Goal: Task Accomplishment & Management: Use online tool/utility

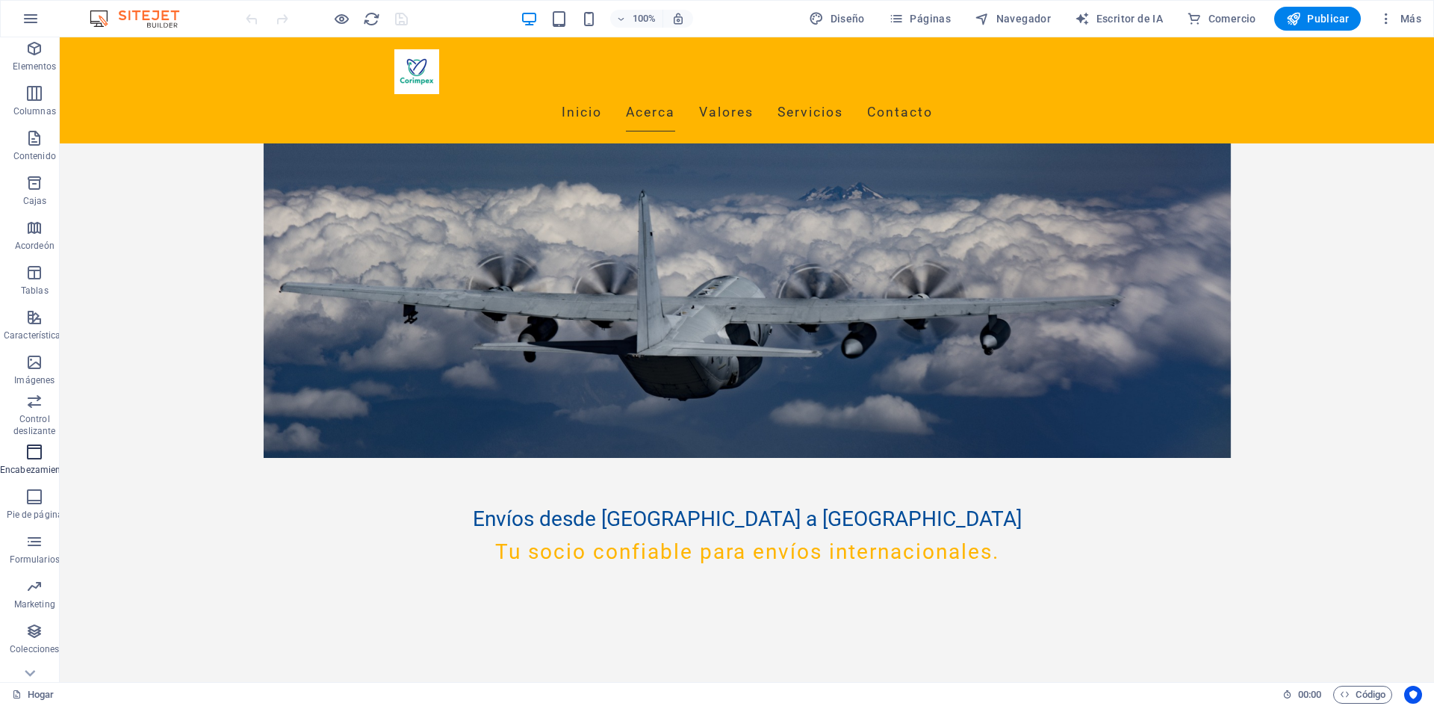
scroll to position [72, 0]
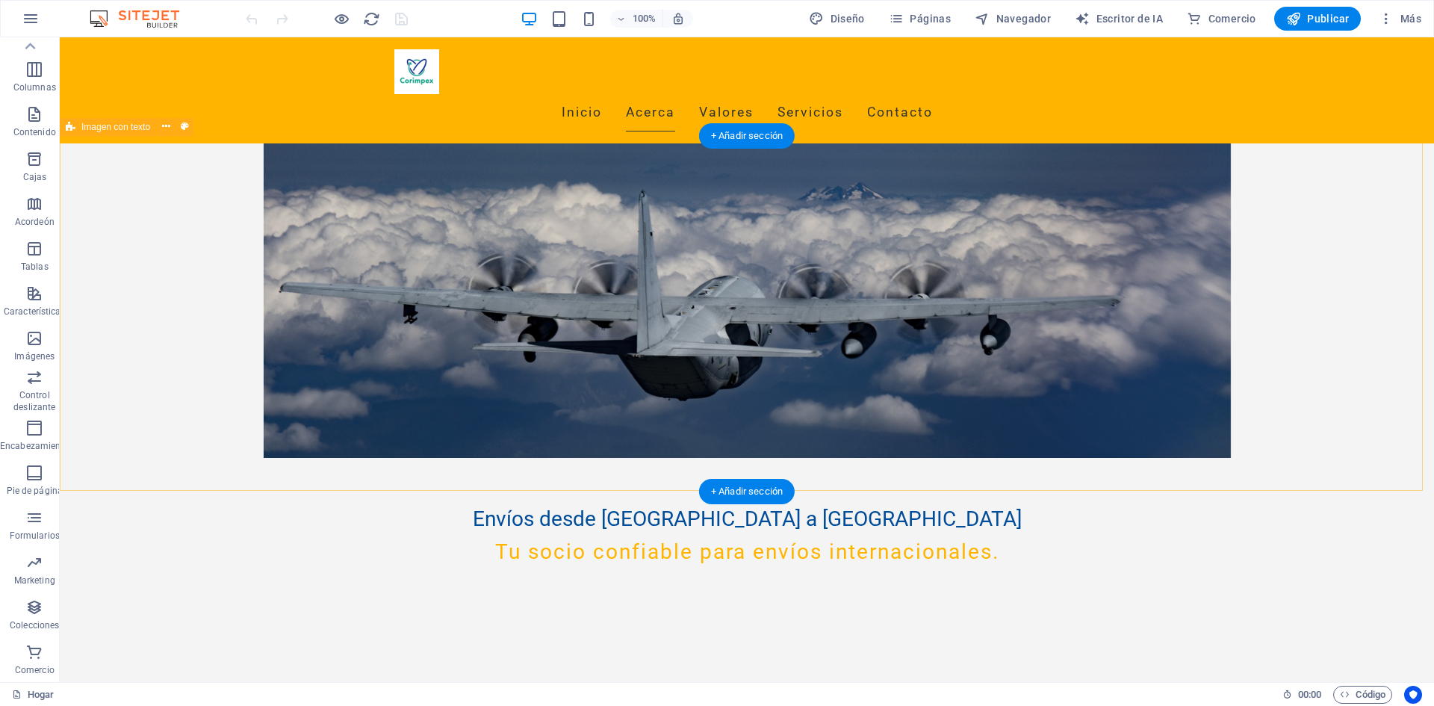
drag, startPoint x: 81, startPoint y: 371, endPoint x: 125, endPoint y: 341, distance: 53.3
drag, startPoint x: 94, startPoint y: 379, endPoint x: 250, endPoint y: 321, distance: 166.4
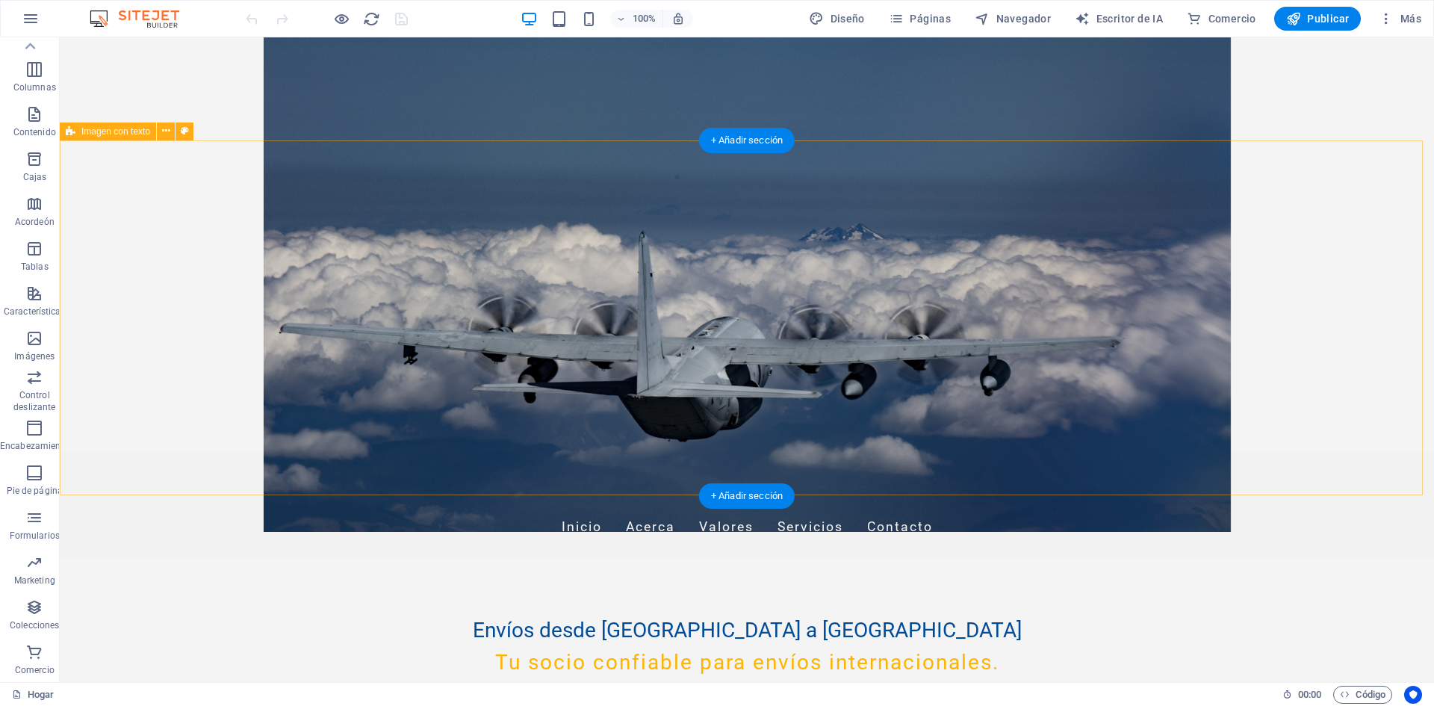
scroll to position [0, 0]
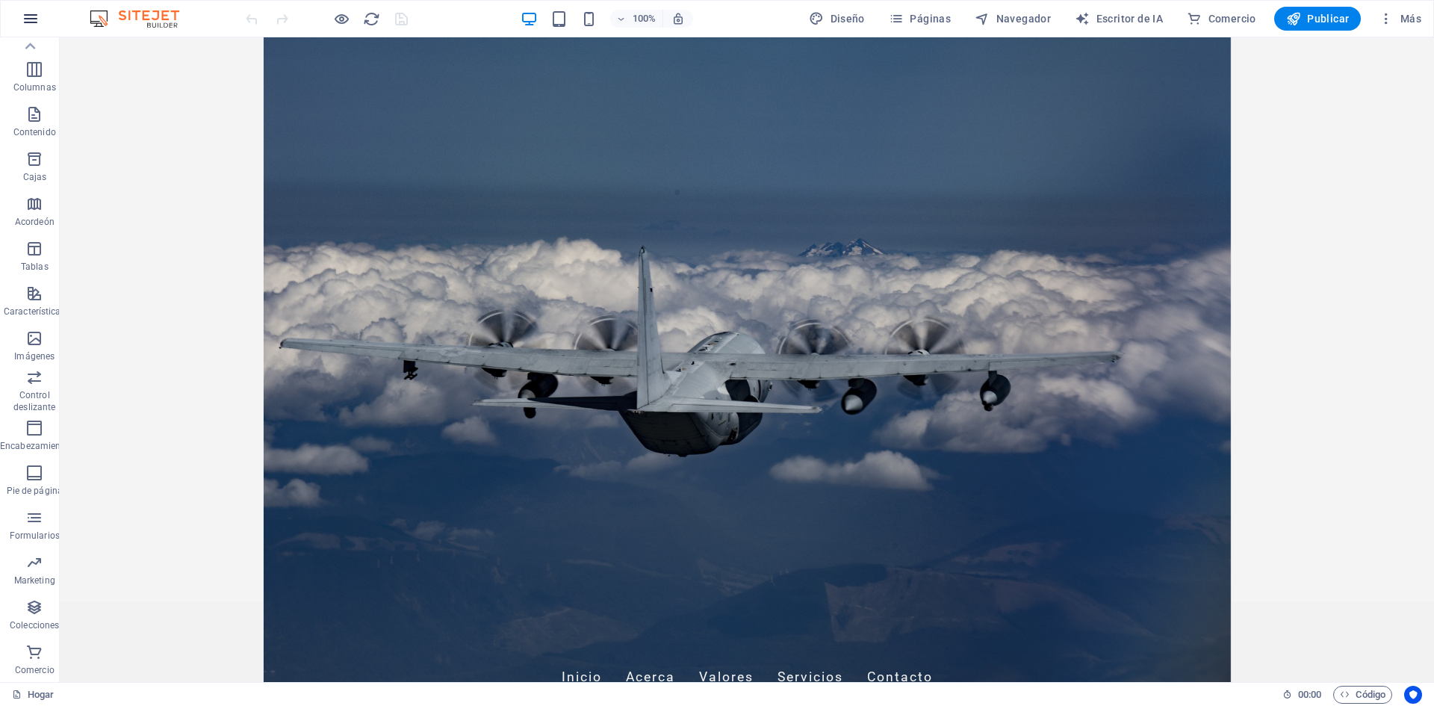
click at [27, 21] on icon "button" at bounding box center [31, 19] width 18 height 18
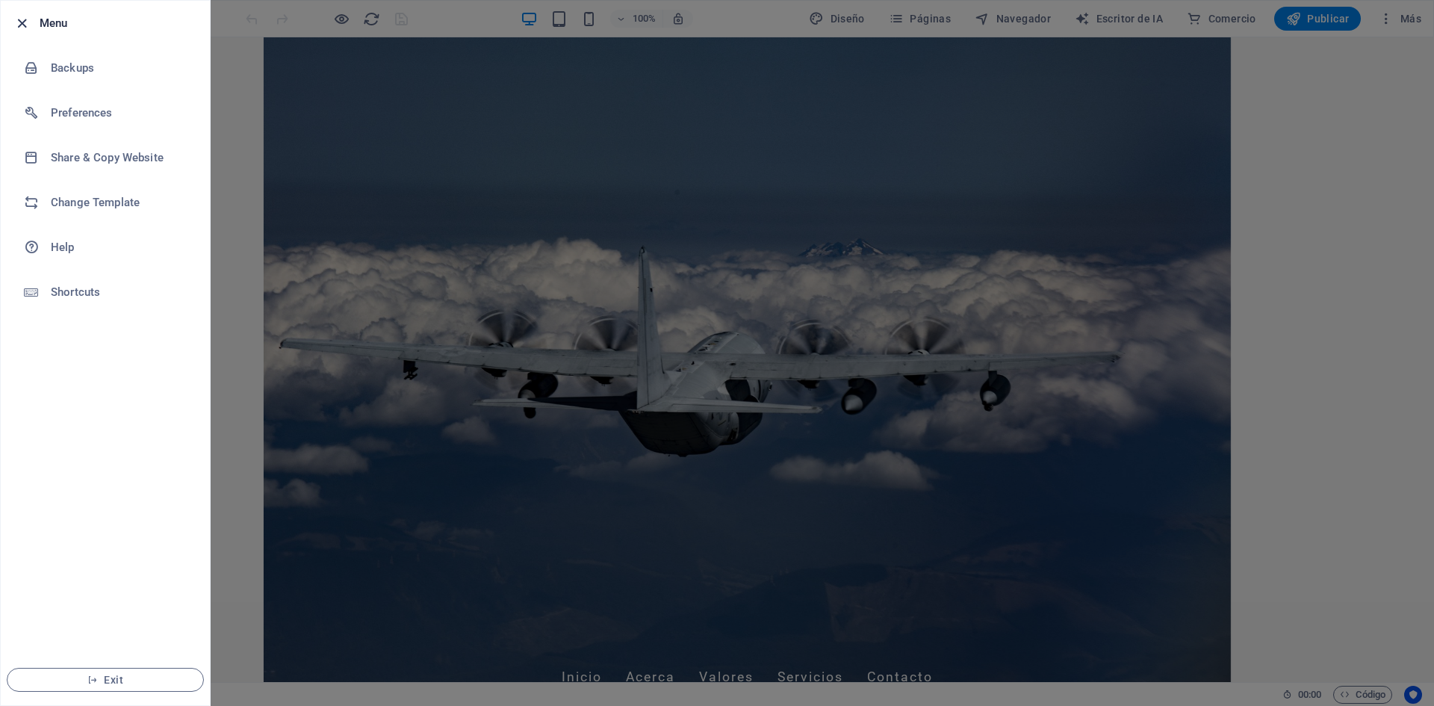
click at [16, 20] on icon "button" at bounding box center [21, 23] width 17 height 17
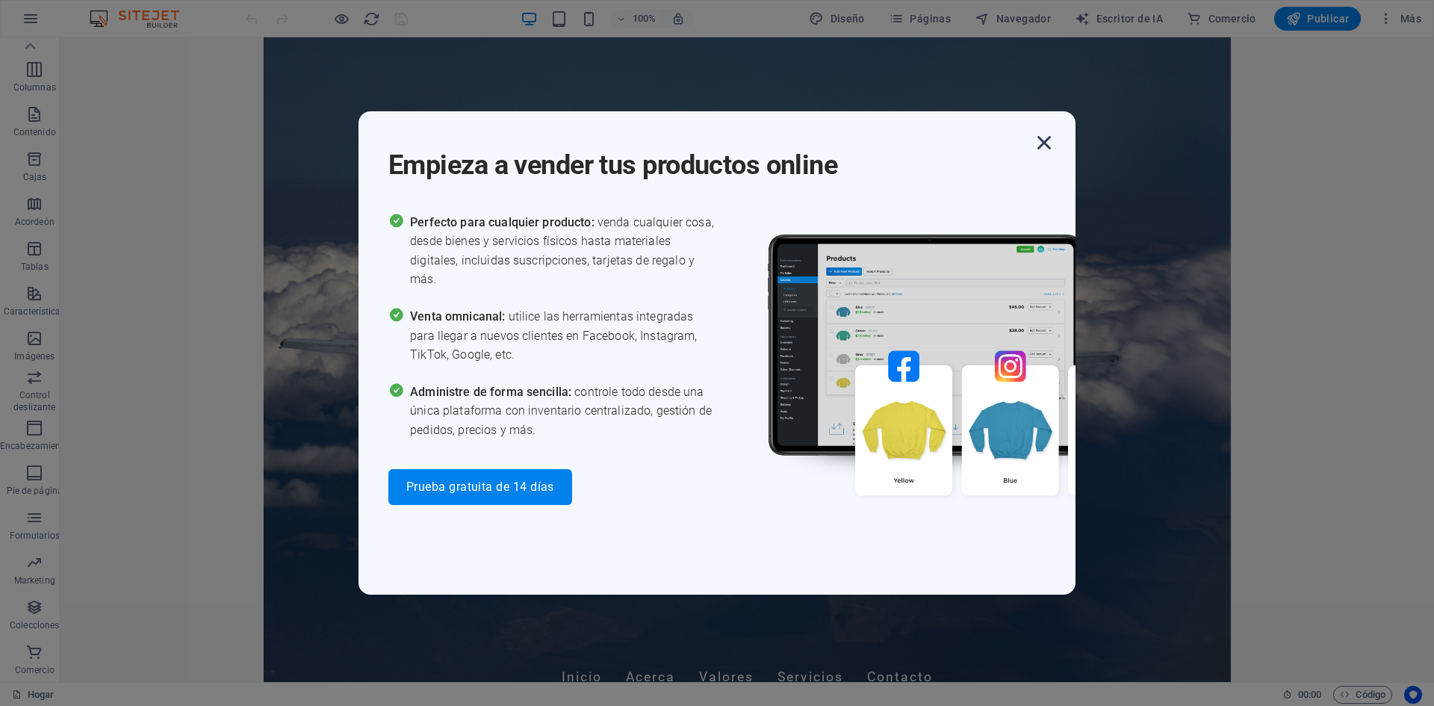
click at [1040, 144] on icon "button" at bounding box center [1044, 142] width 27 height 27
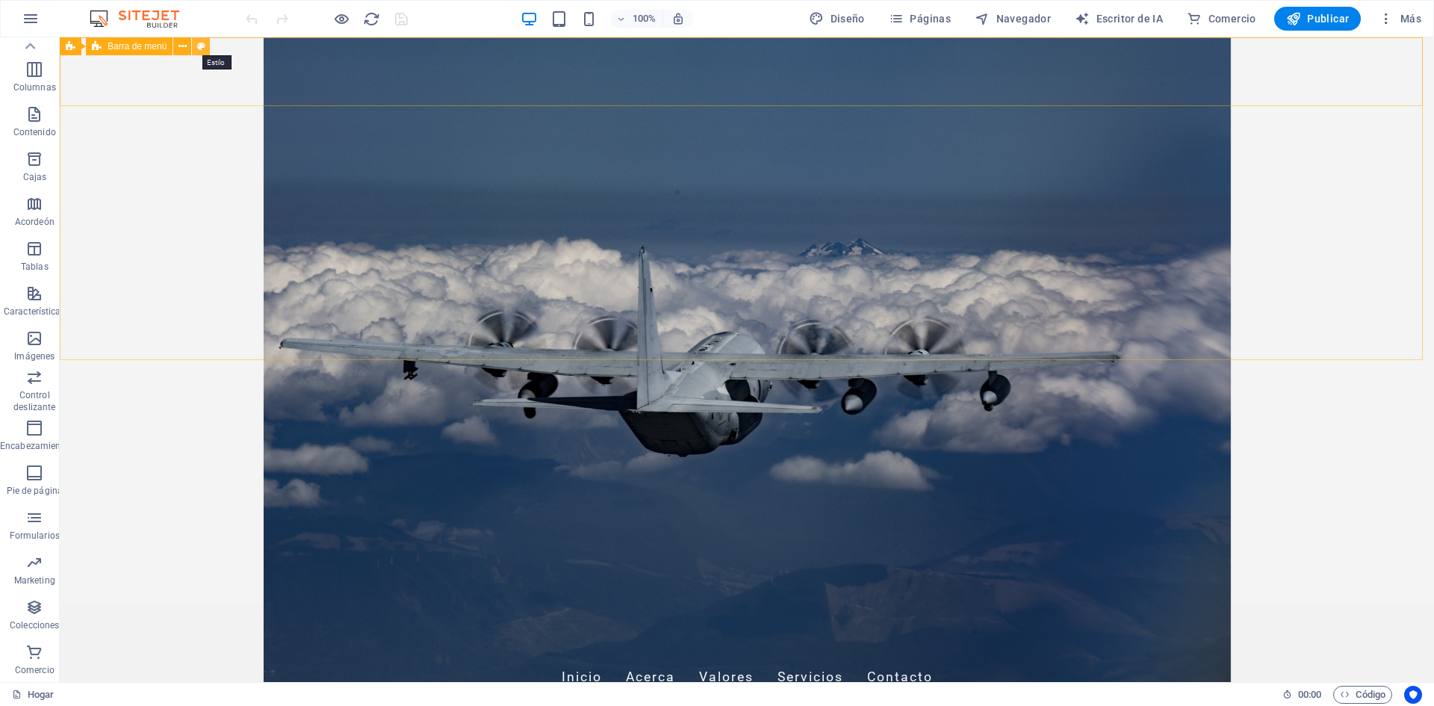
click at [199, 47] on icon at bounding box center [201, 47] width 8 height 16
select select "rem"
select select "preset-menu-v2-home-hero-logo-nav-h1-menu"
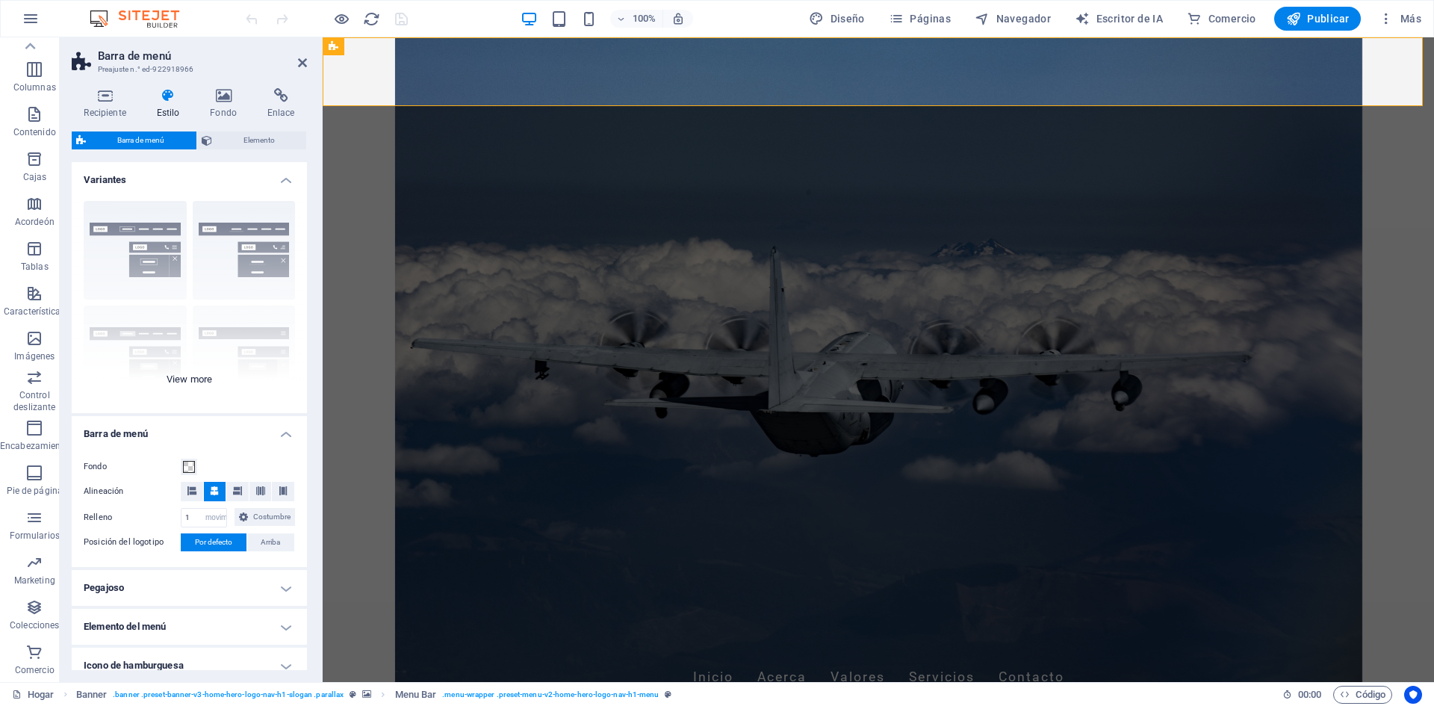
click at [223, 225] on div "Borde Centrado Por defecto Fijado [PERSON_NAME] Desencadenar Ancho XXL" at bounding box center [189, 301] width 235 height 224
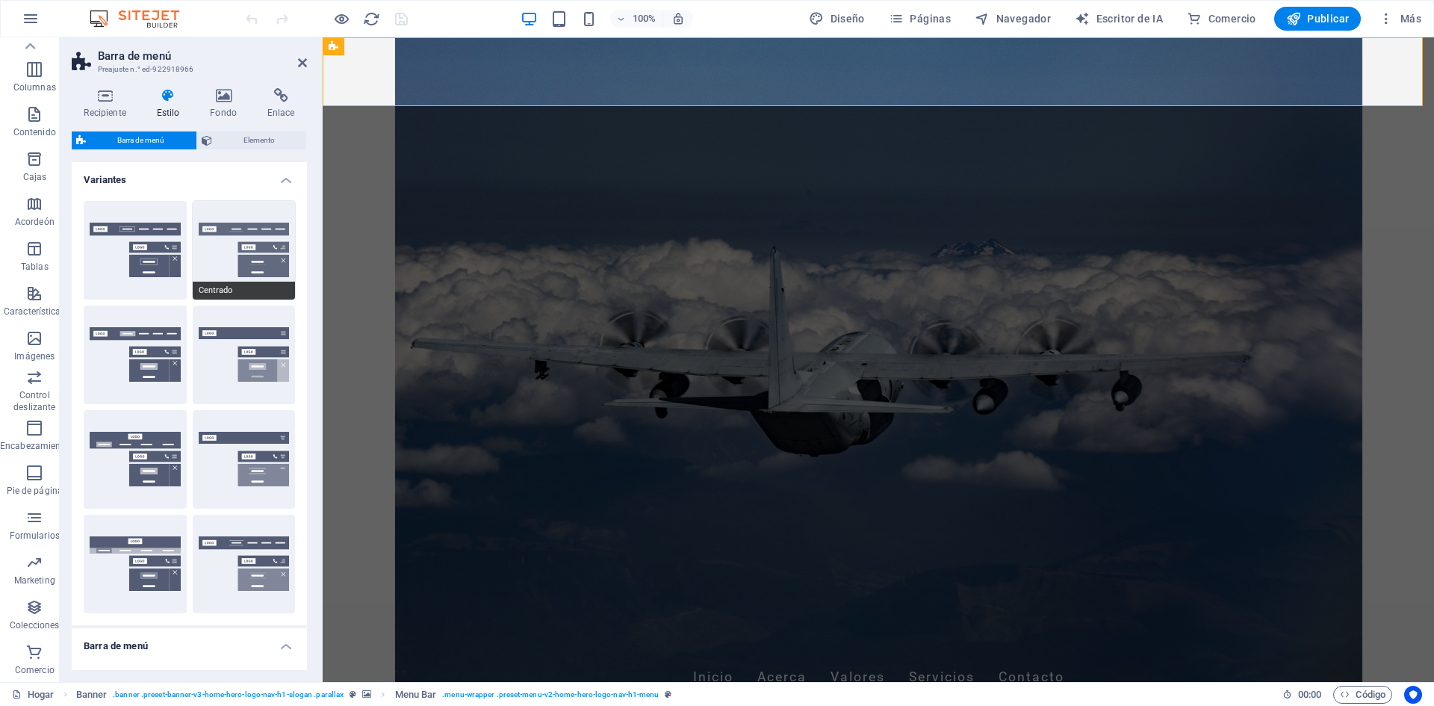
click at [217, 234] on button "Centrado" at bounding box center [244, 250] width 103 height 99
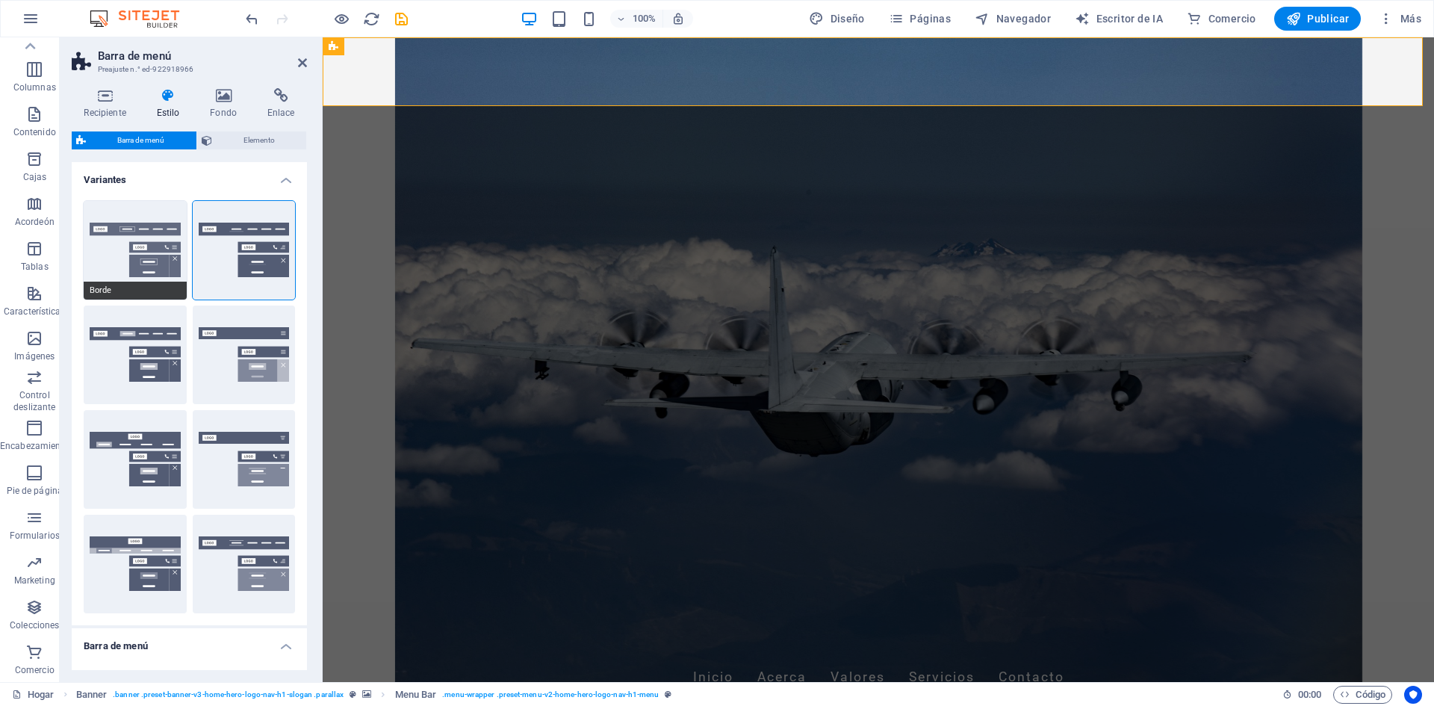
click at [146, 234] on button "Borde" at bounding box center [135, 250] width 103 height 99
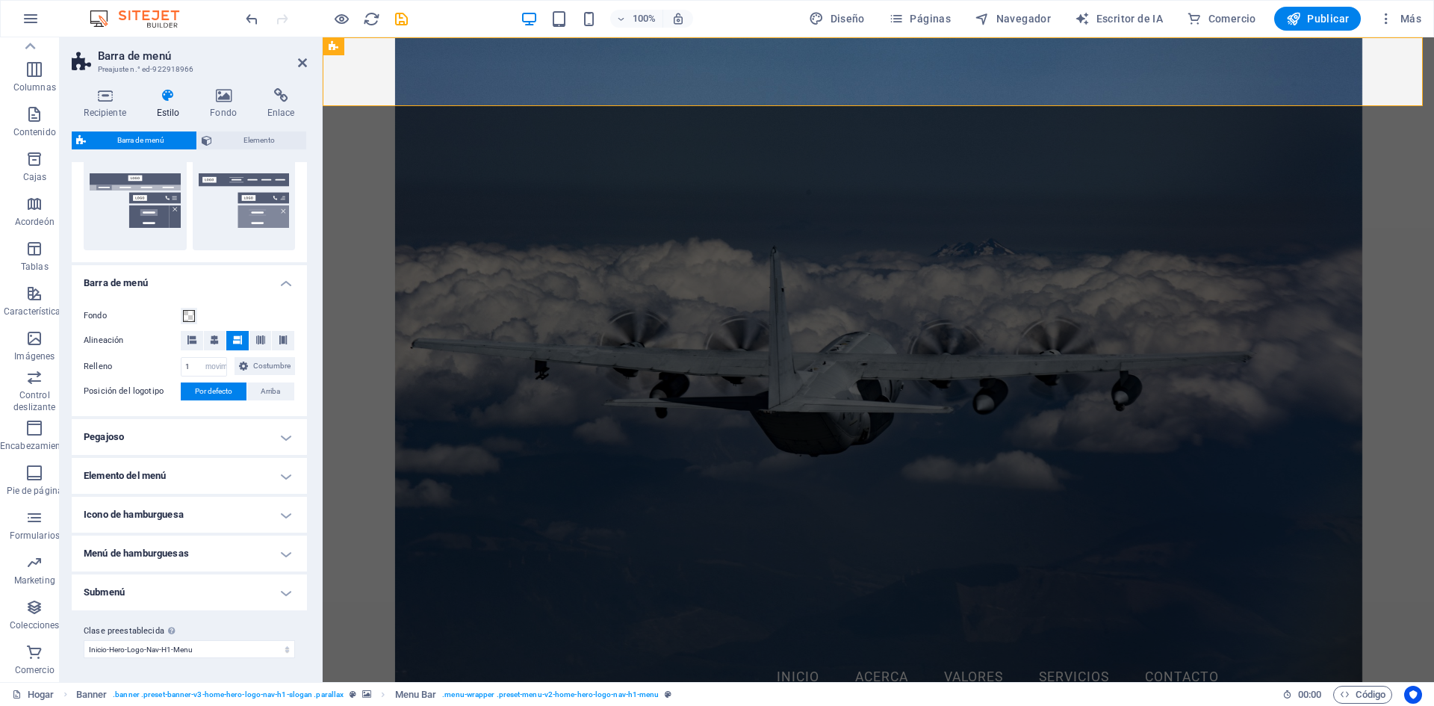
scroll to position [381, 0]
click at [276, 429] on h4 "Pegajoso" at bounding box center [189, 437] width 235 height 36
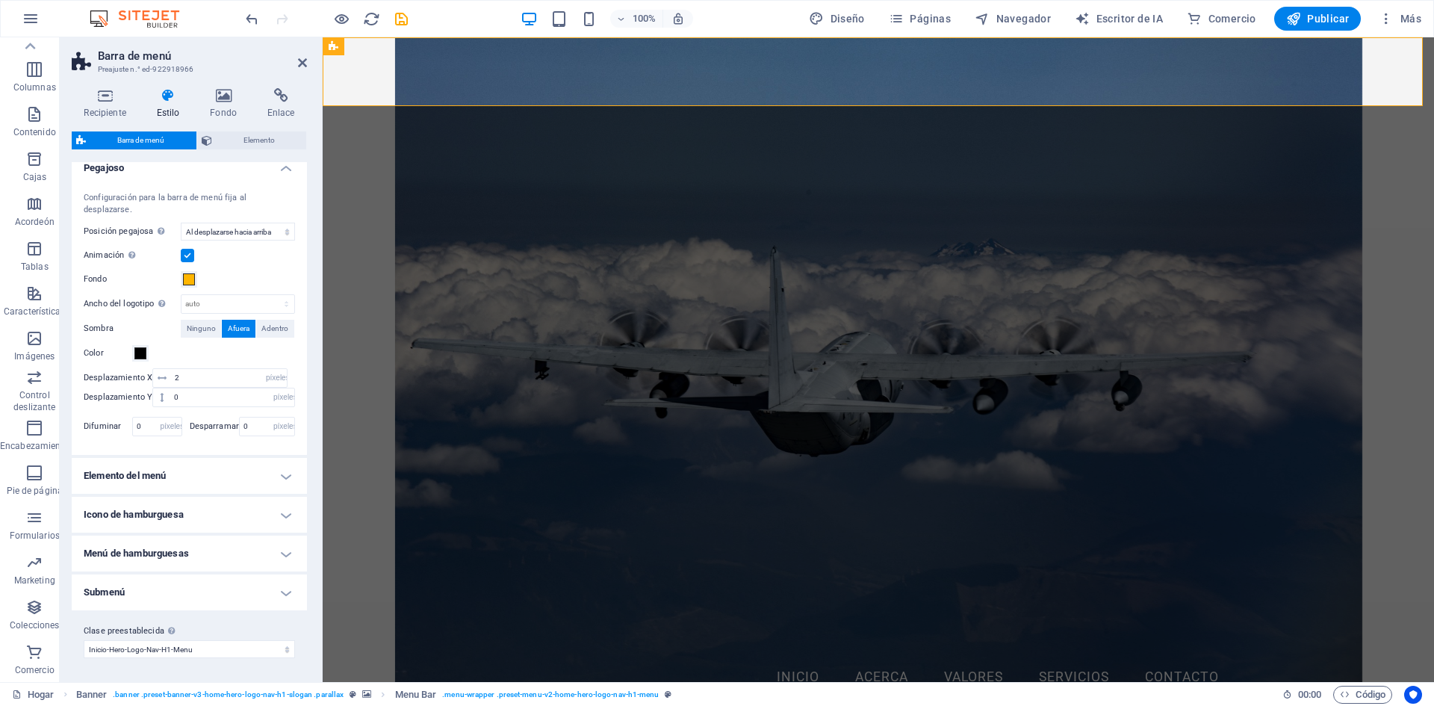
scroll to position [650, 0]
click at [287, 473] on h4 "Elemento del menú" at bounding box center [189, 476] width 235 height 36
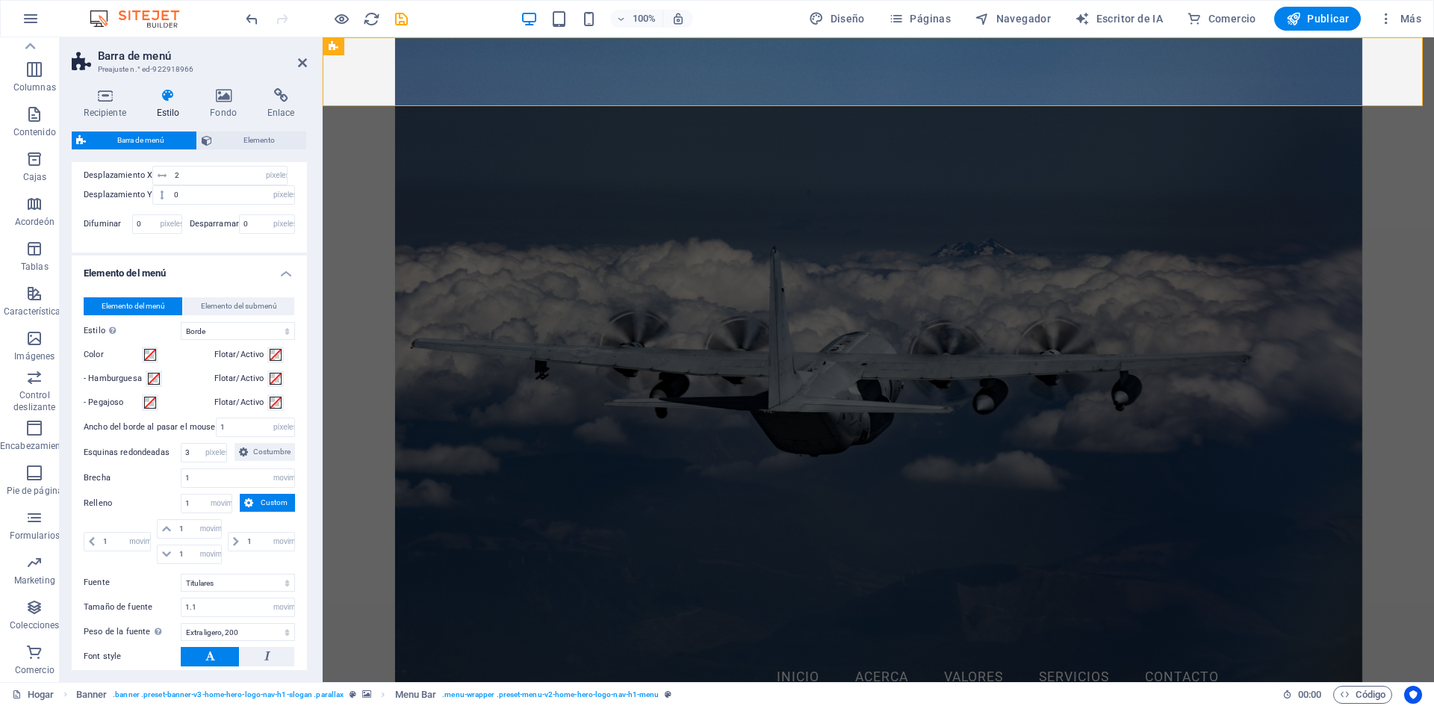
scroll to position [949, 0]
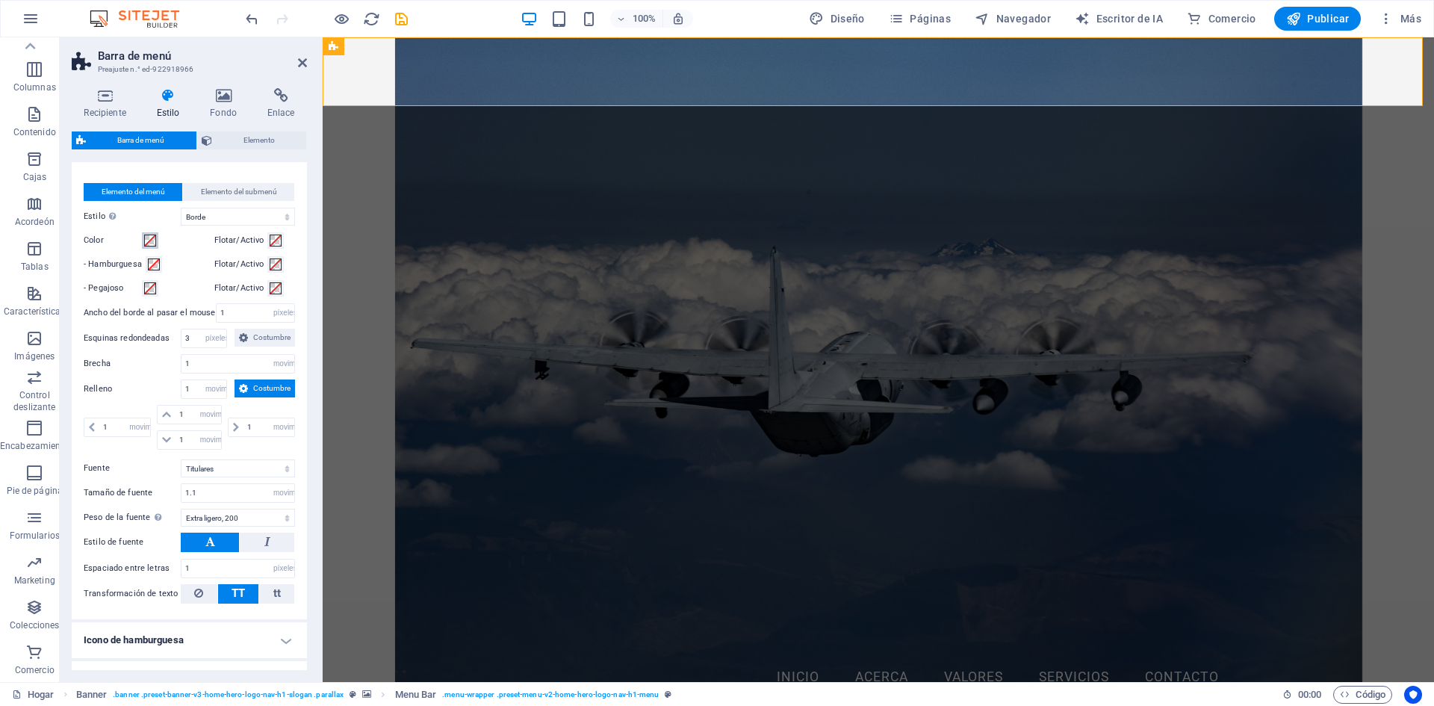
click at [151, 247] on span at bounding box center [150, 241] width 12 height 12
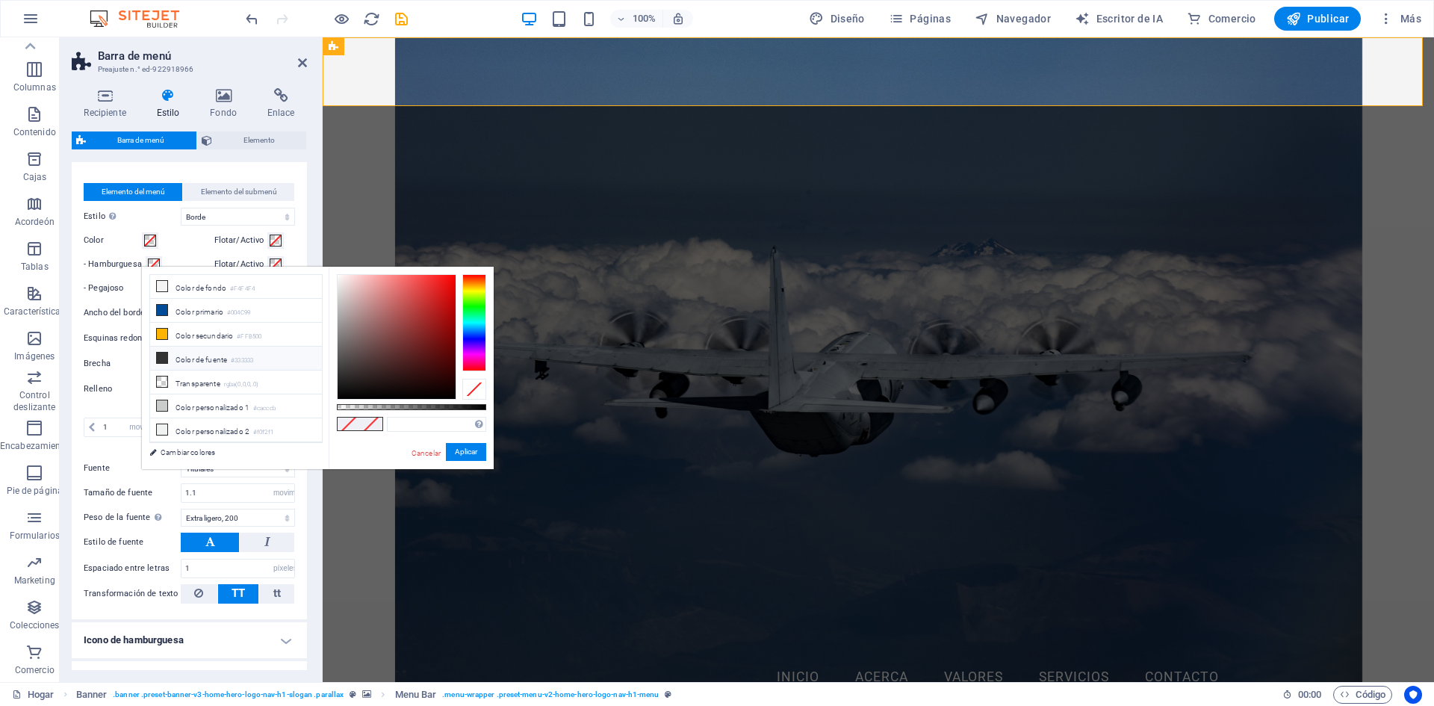
click at [164, 356] on icon at bounding box center [162, 358] width 10 height 10
type input "#333333"
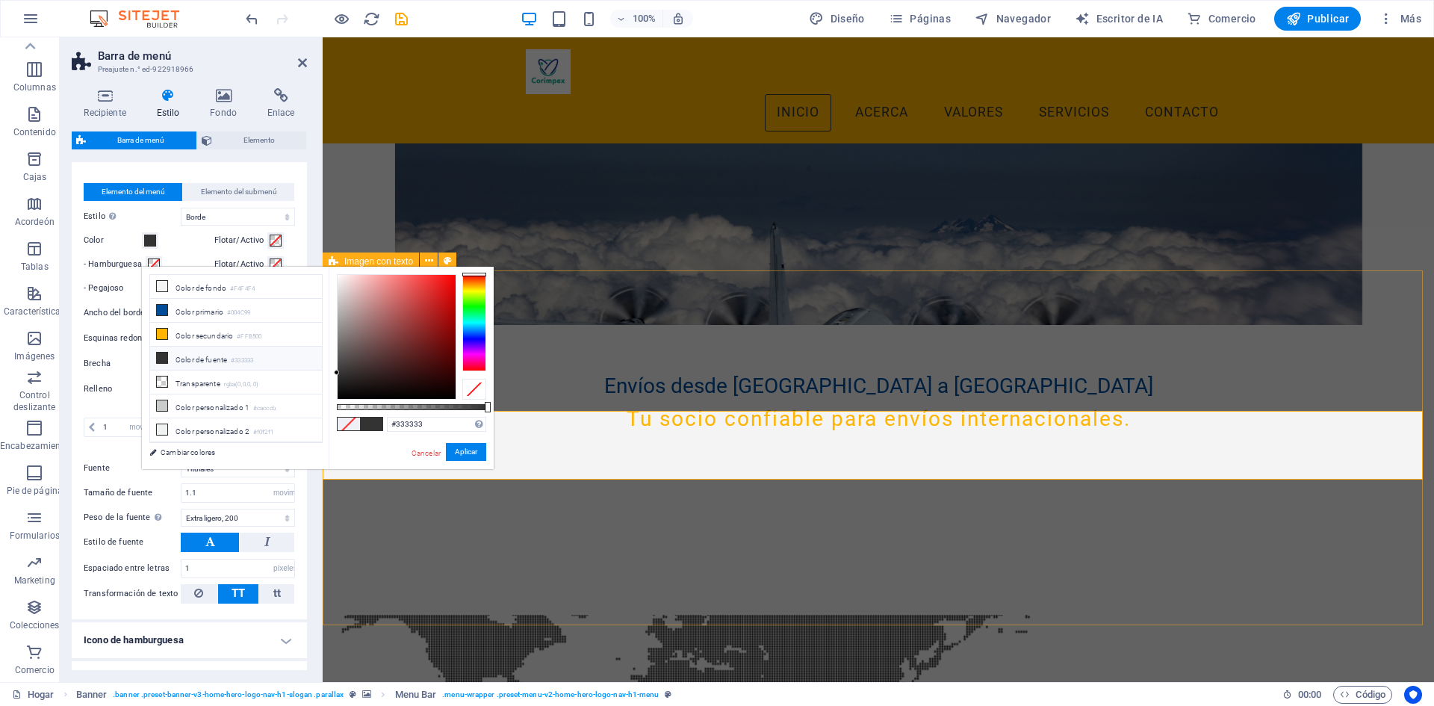
scroll to position [90, 0]
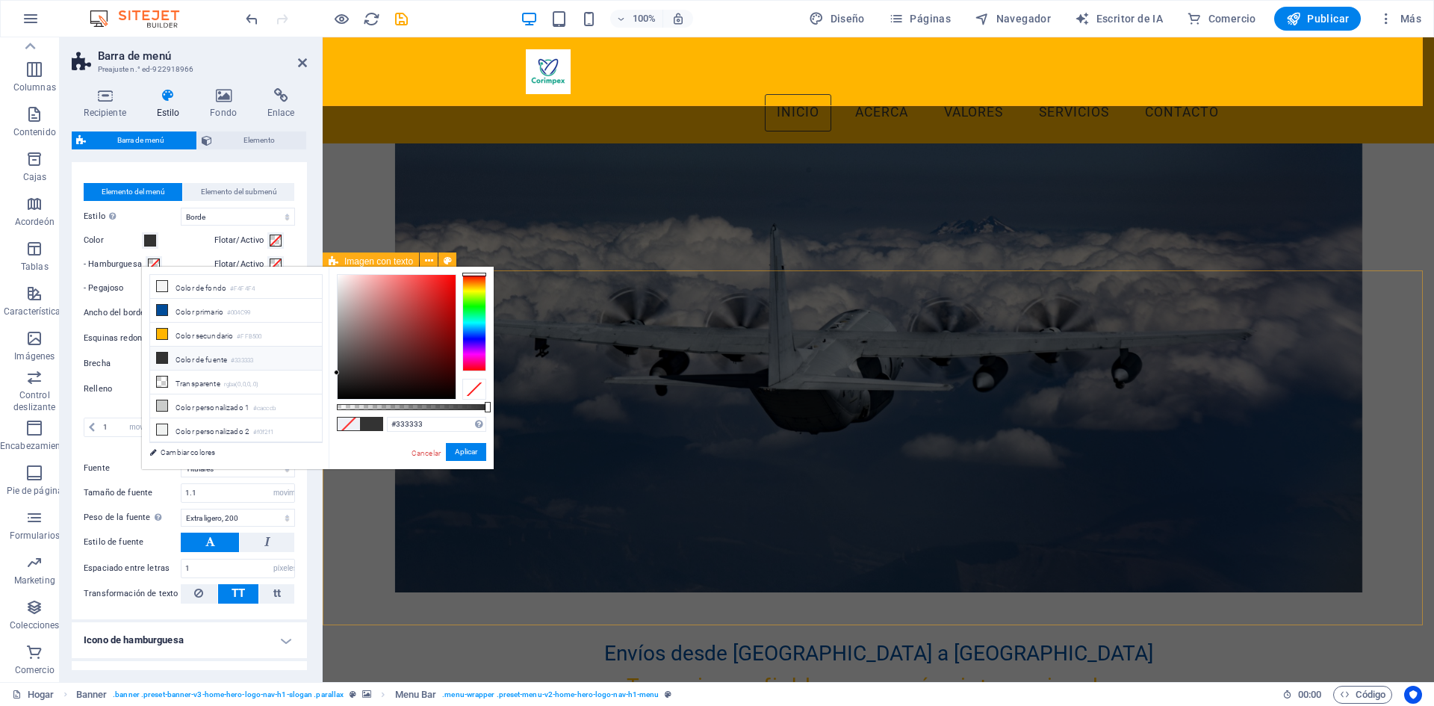
drag, startPoint x: 422, startPoint y: 536, endPoint x: 552, endPoint y: 534, distance: 130.0
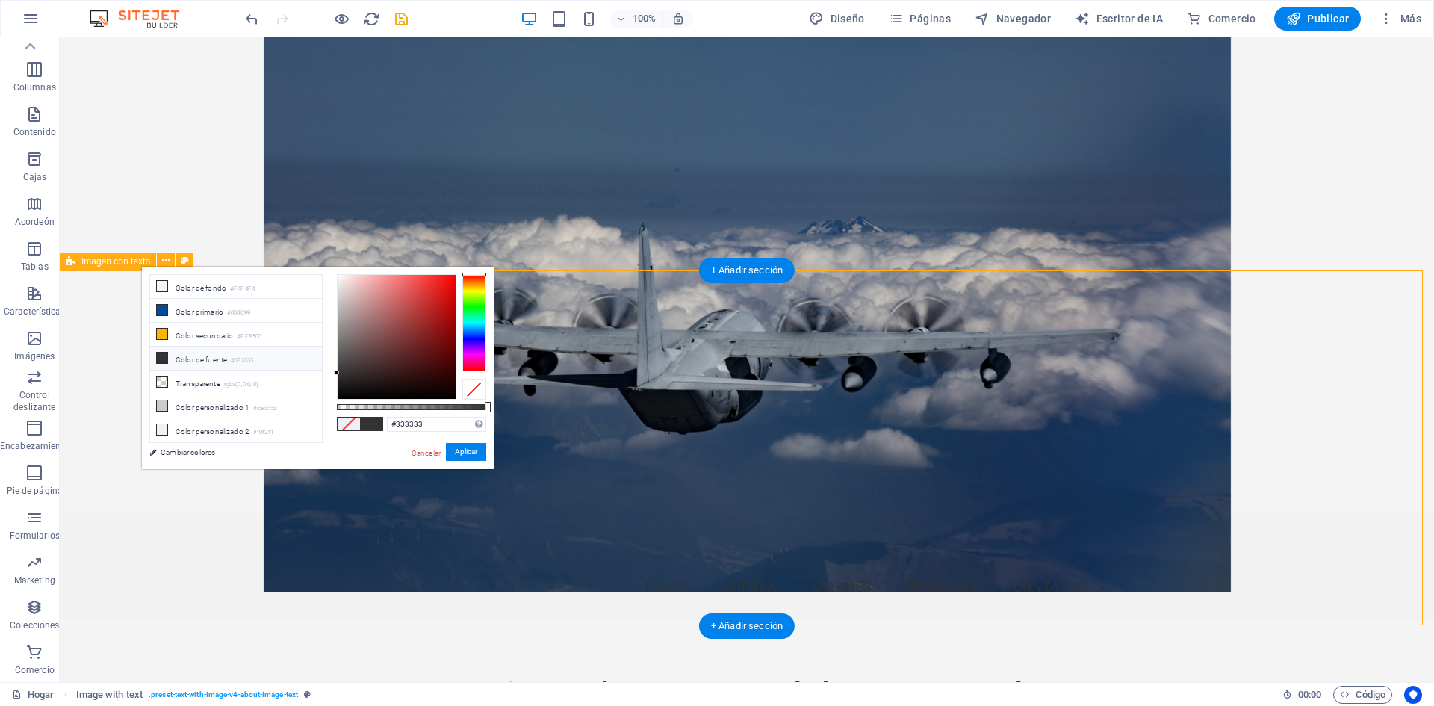
drag, startPoint x: 108, startPoint y: 593, endPoint x: 107, endPoint y: 586, distance: 7.5
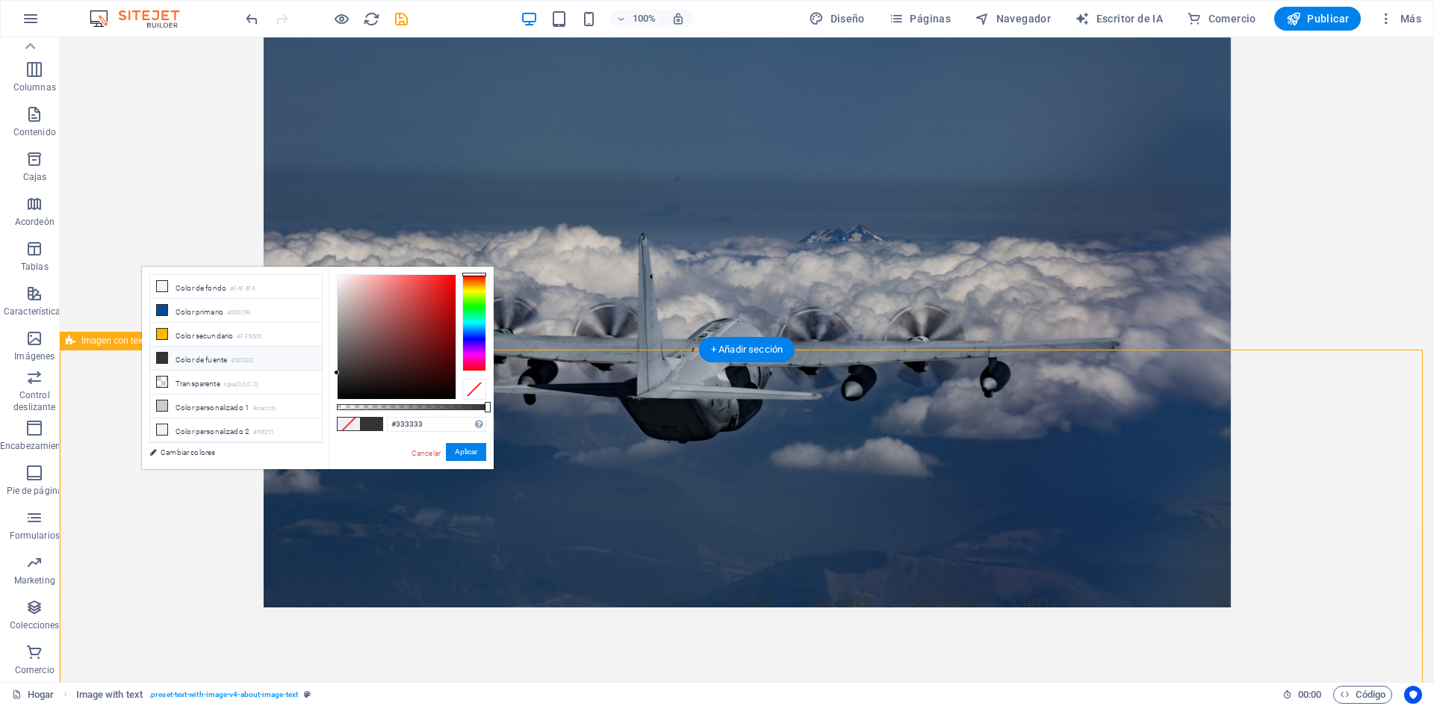
scroll to position [0, 0]
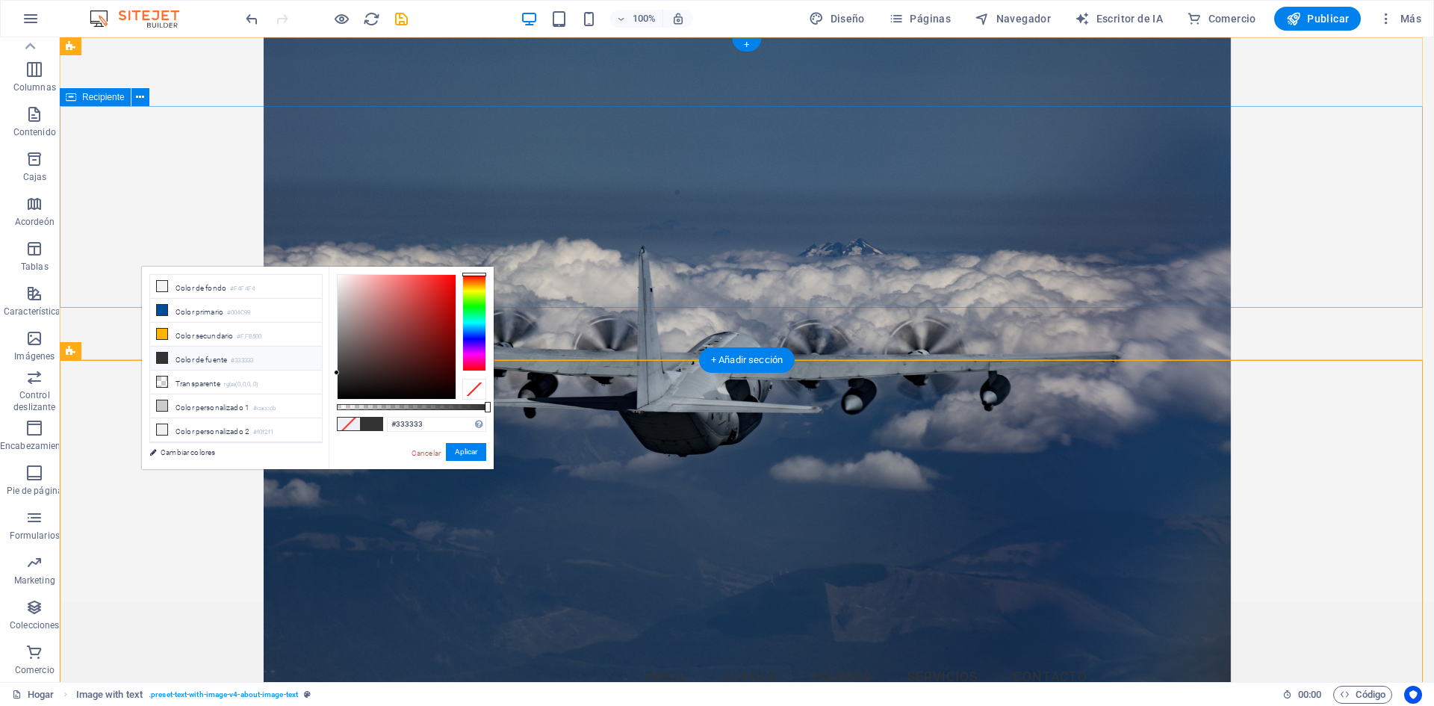
drag, startPoint x: 83, startPoint y: 192, endPoint x: 84, endPoint y: 202, distance: 10.5
drag, startPoint x: 145, startPoint y: 641, endPoint x: 150, endPoint y: 634, distance: 8.5
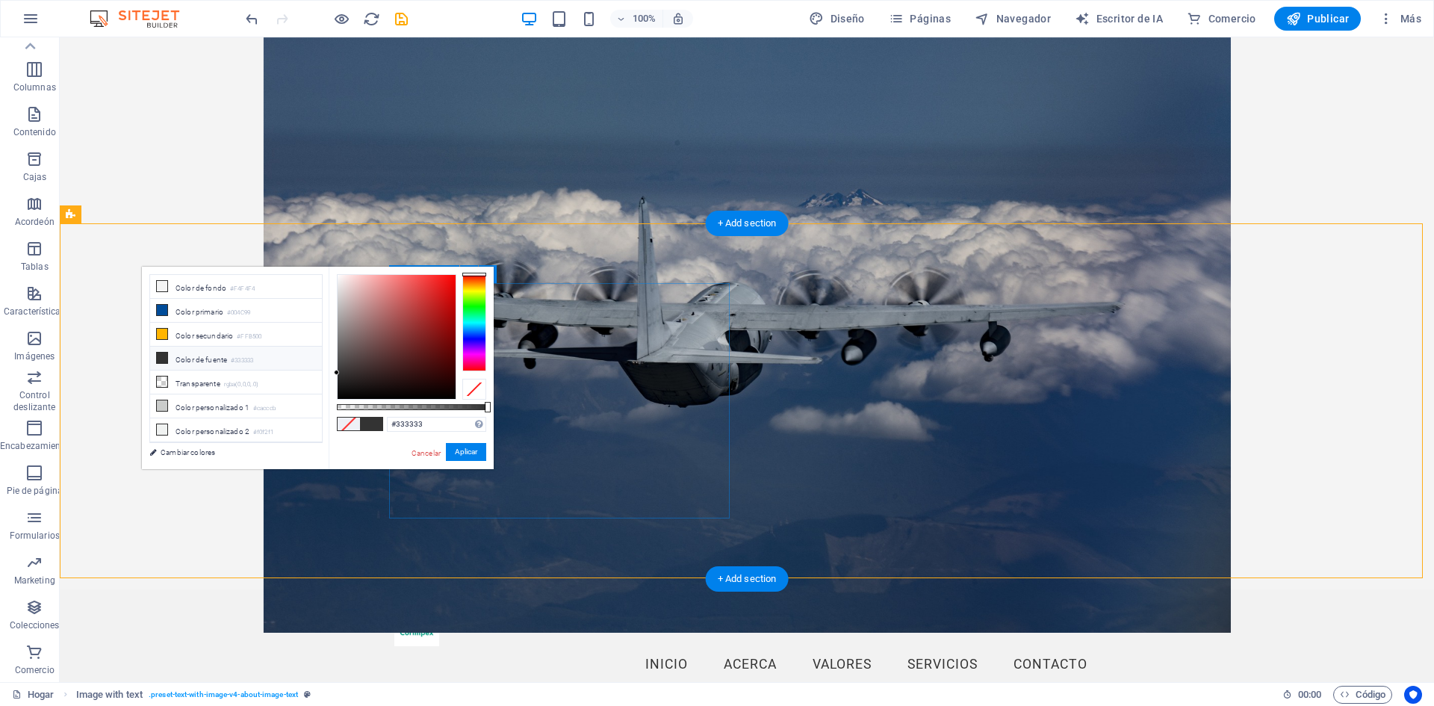
scroll to position [448, 0]
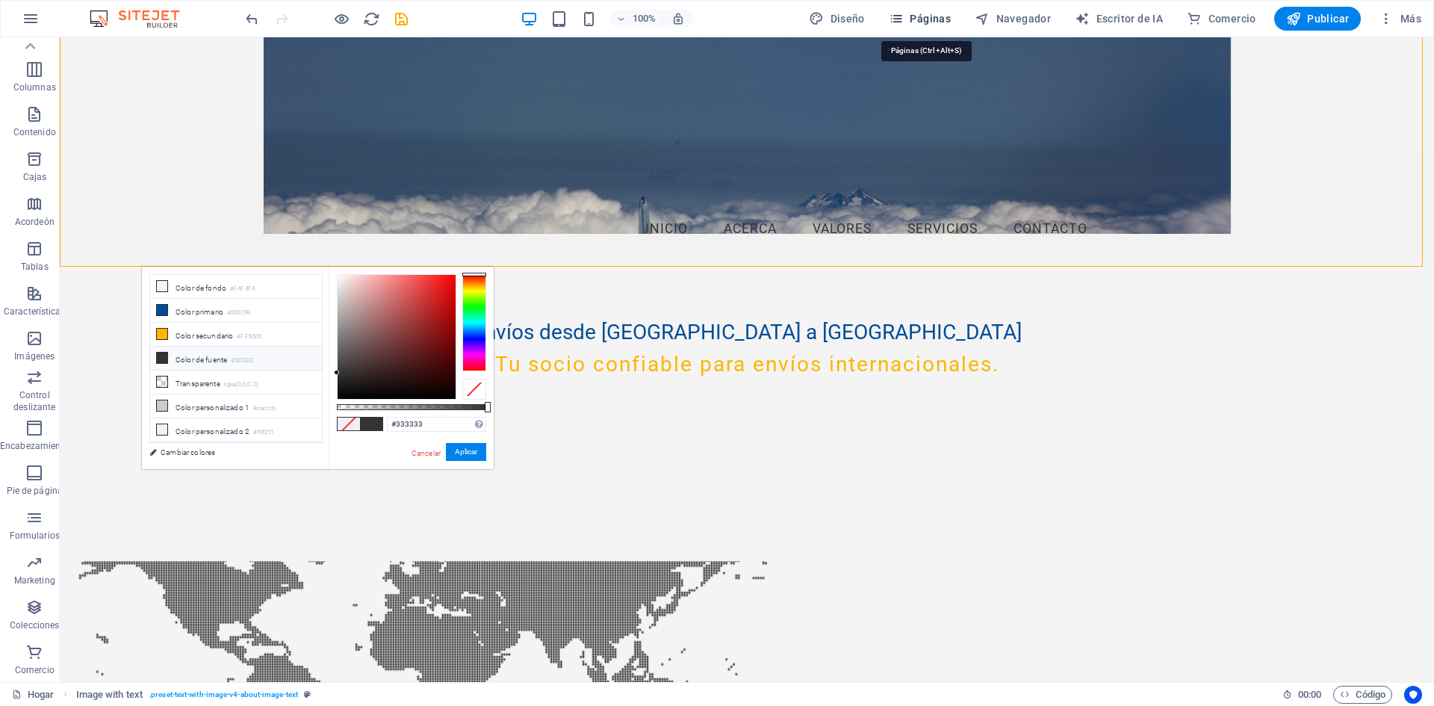
click at [942, 19] on font "Páginas" at bounding box center [930, 19] width 41 height 12
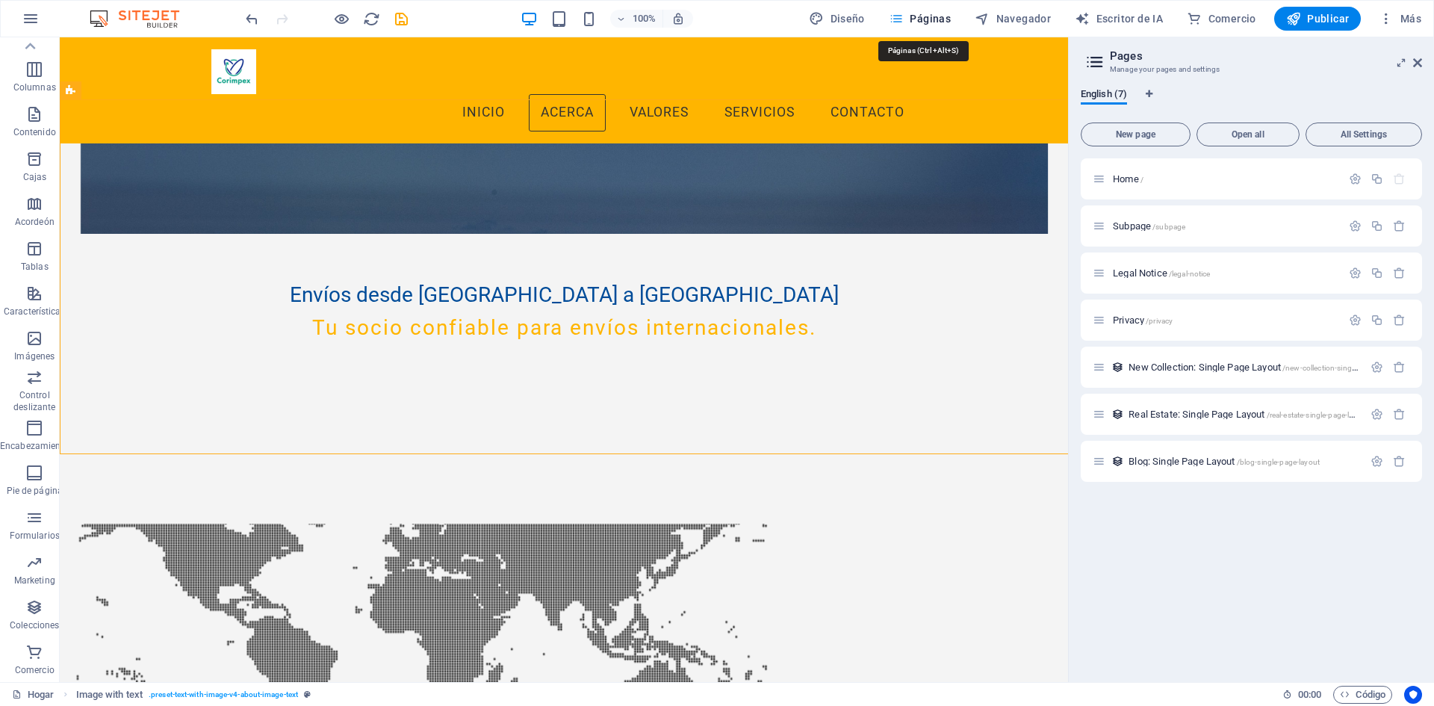
scroll to position [0, 0]
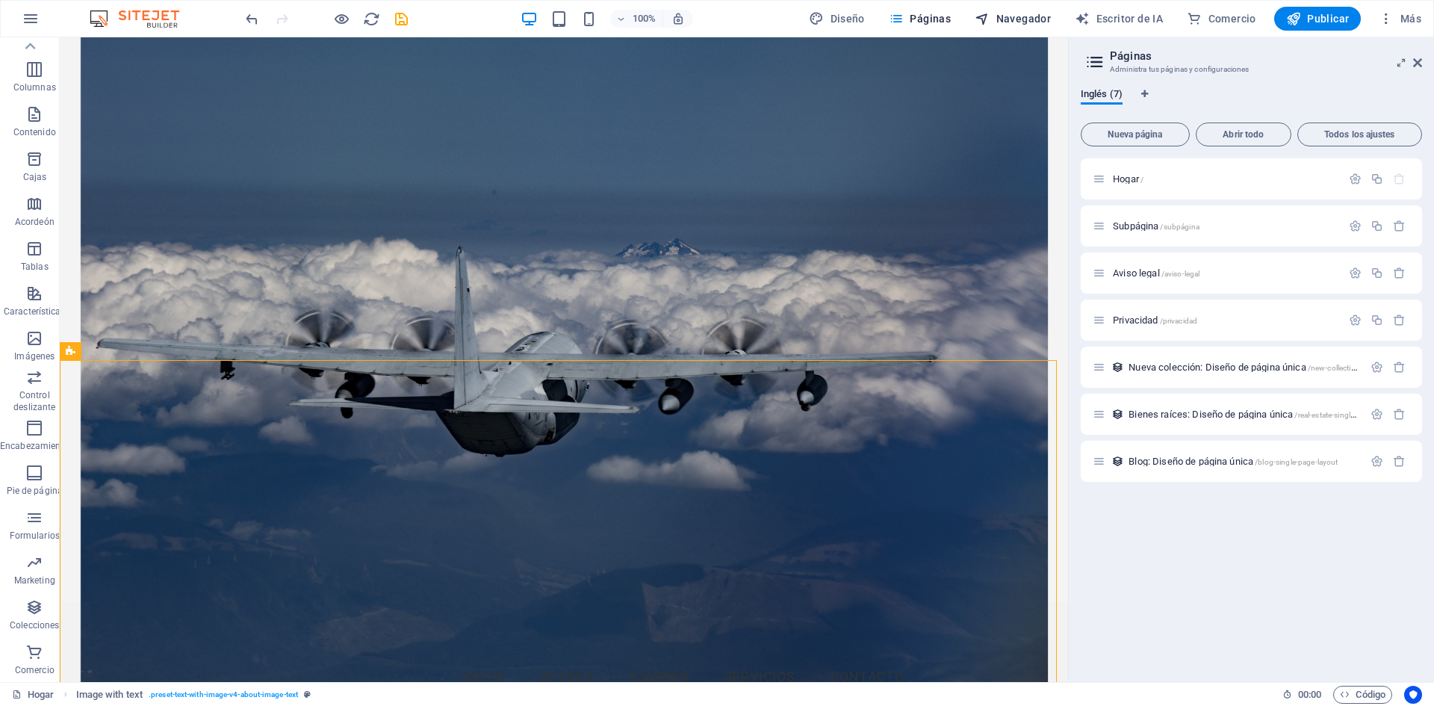
click at [1043, 16] on font "Navegador" at bounding box center [1024, 19] width 55 height 12
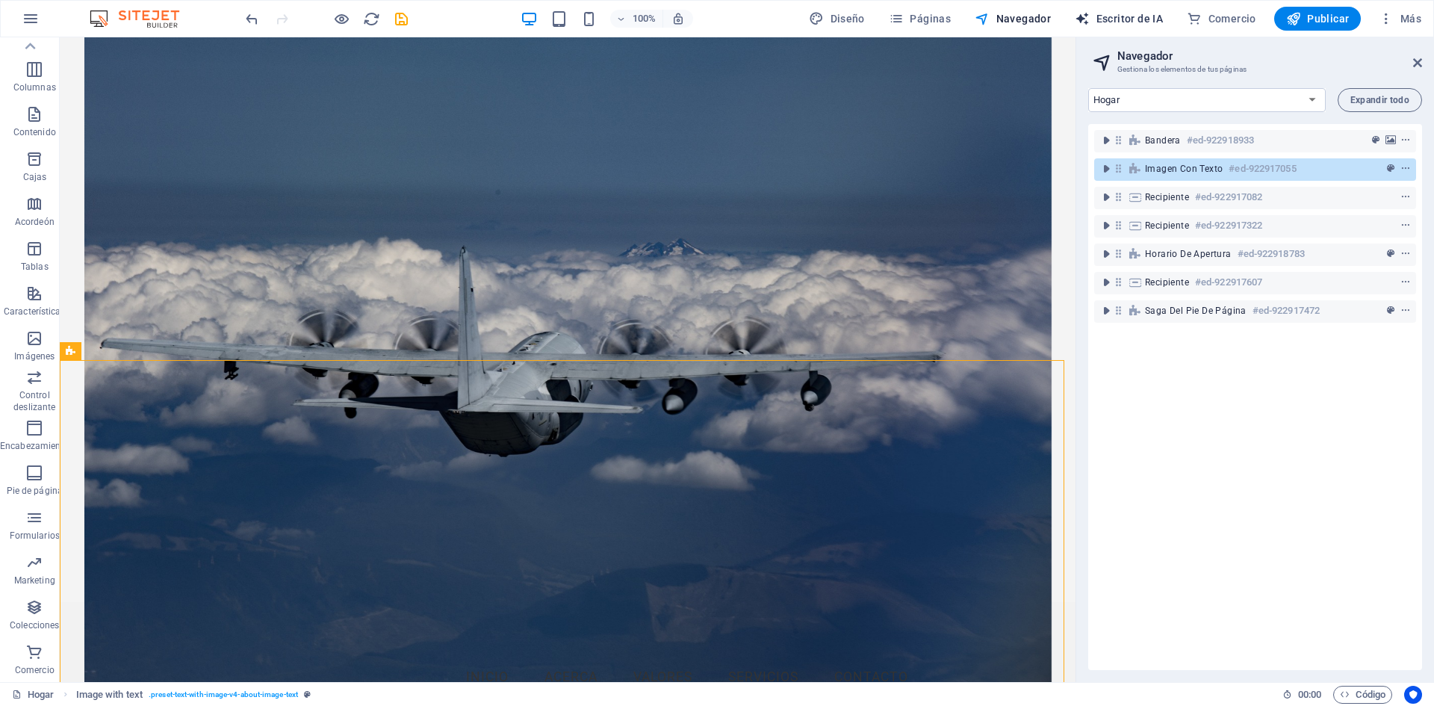
click at [1126, 10] on button "Escritor de IA" at bounding box center [1119, 19] width 100 height 24
select select "English"
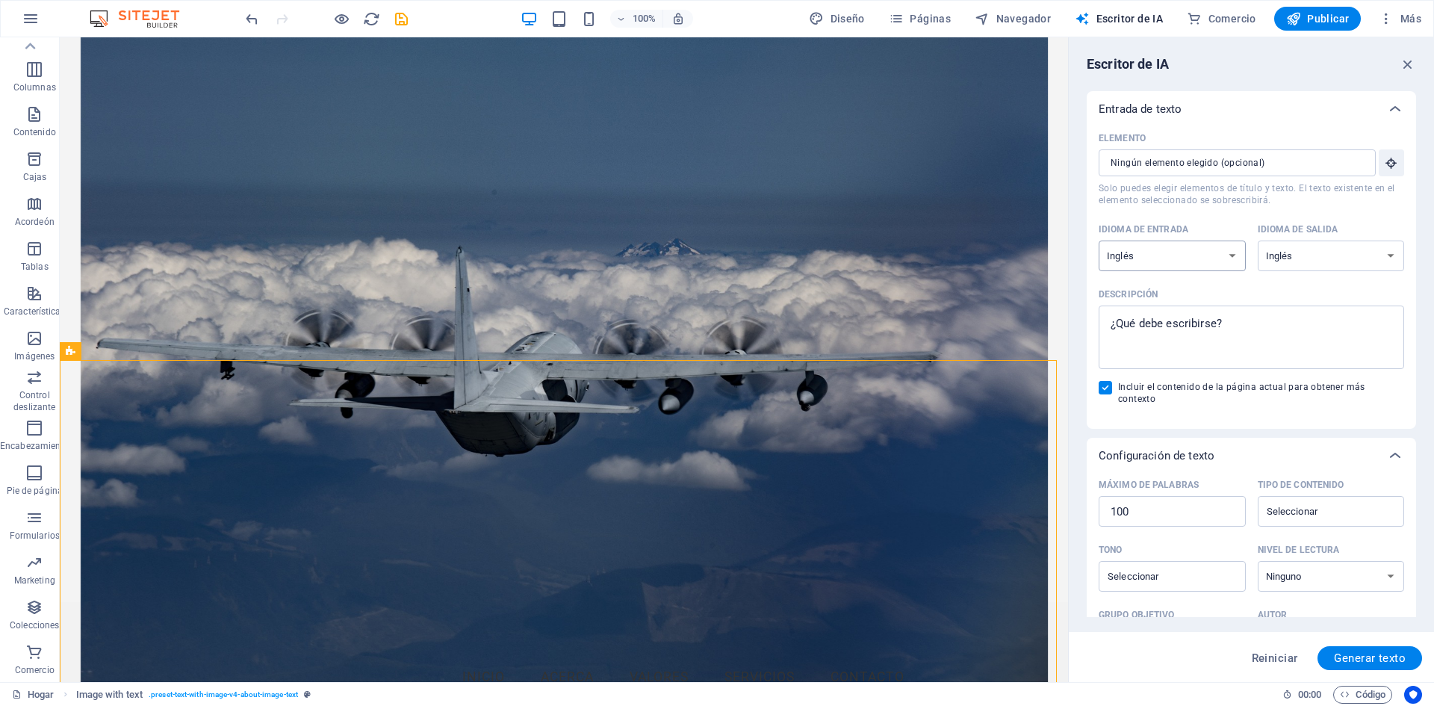
click at [1219, 259] on select "albanés árabe [PERSON_NAME] azerbaiyano [PERSON_NAME] bielorruso bengalí Bhojpu…" at bounding box center [1172, 256] width 147 height 31
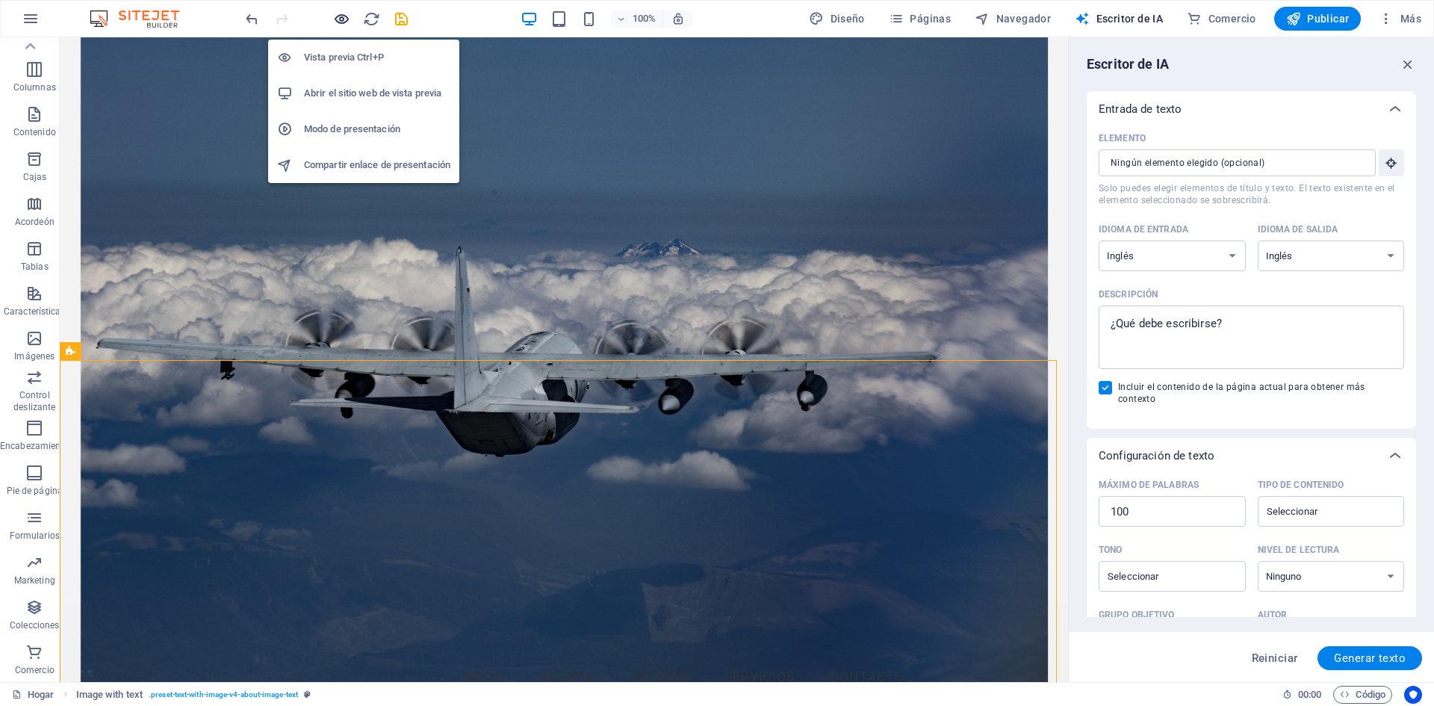
click at [338, 11] on icon "button" at bounding box center [341, 18] width 17 height 17
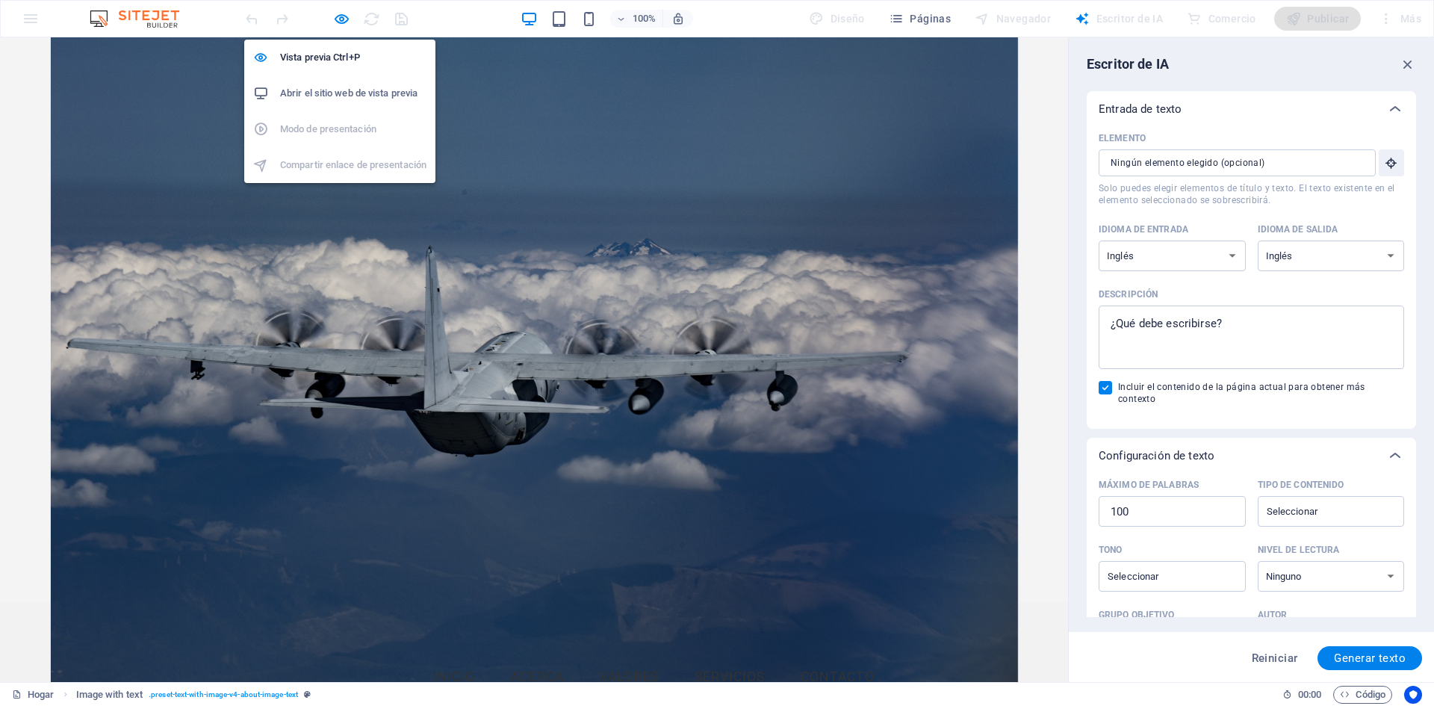
click at [345, 93] on font "Abrir el sitio web de vista previa" at bounding box center [348, 92] width 137 height 11
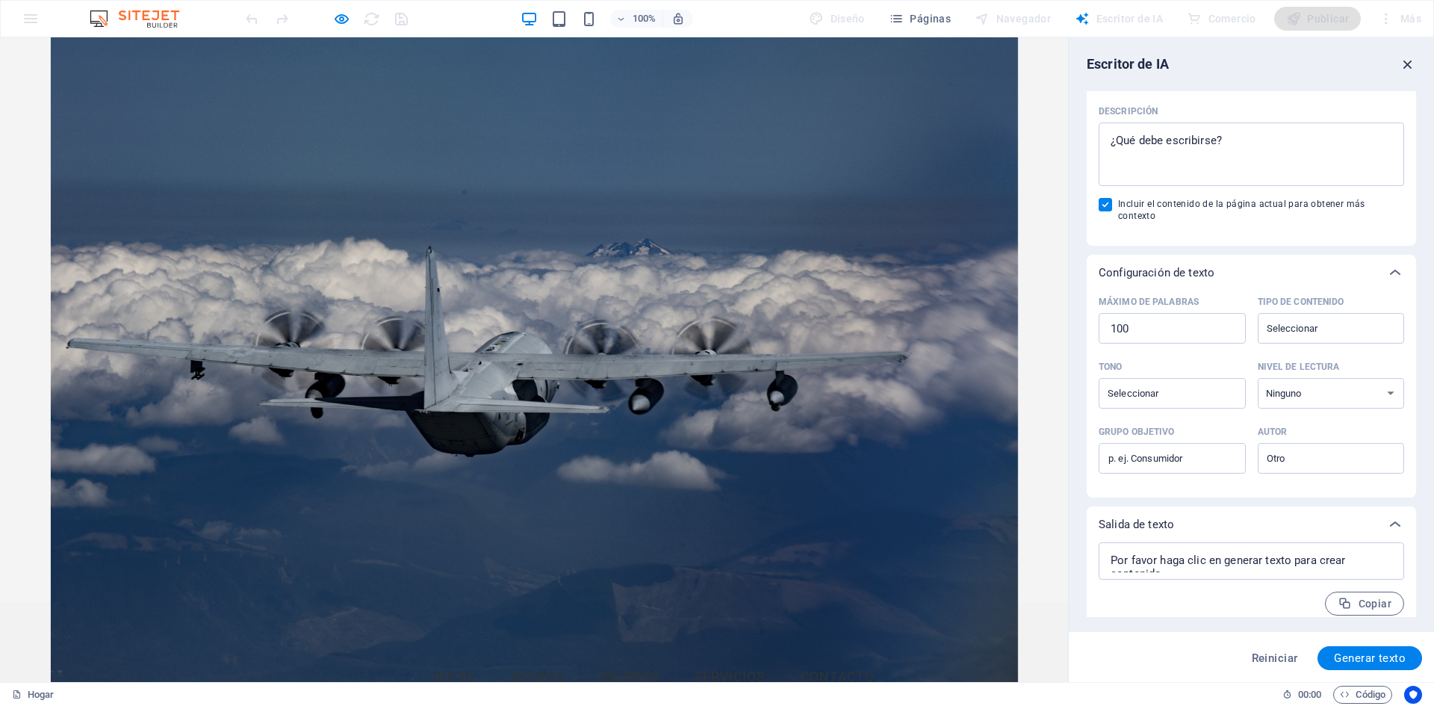
click at [1411, 61] on icon "button" at bounding box center [1408, 64] width 16 height 16
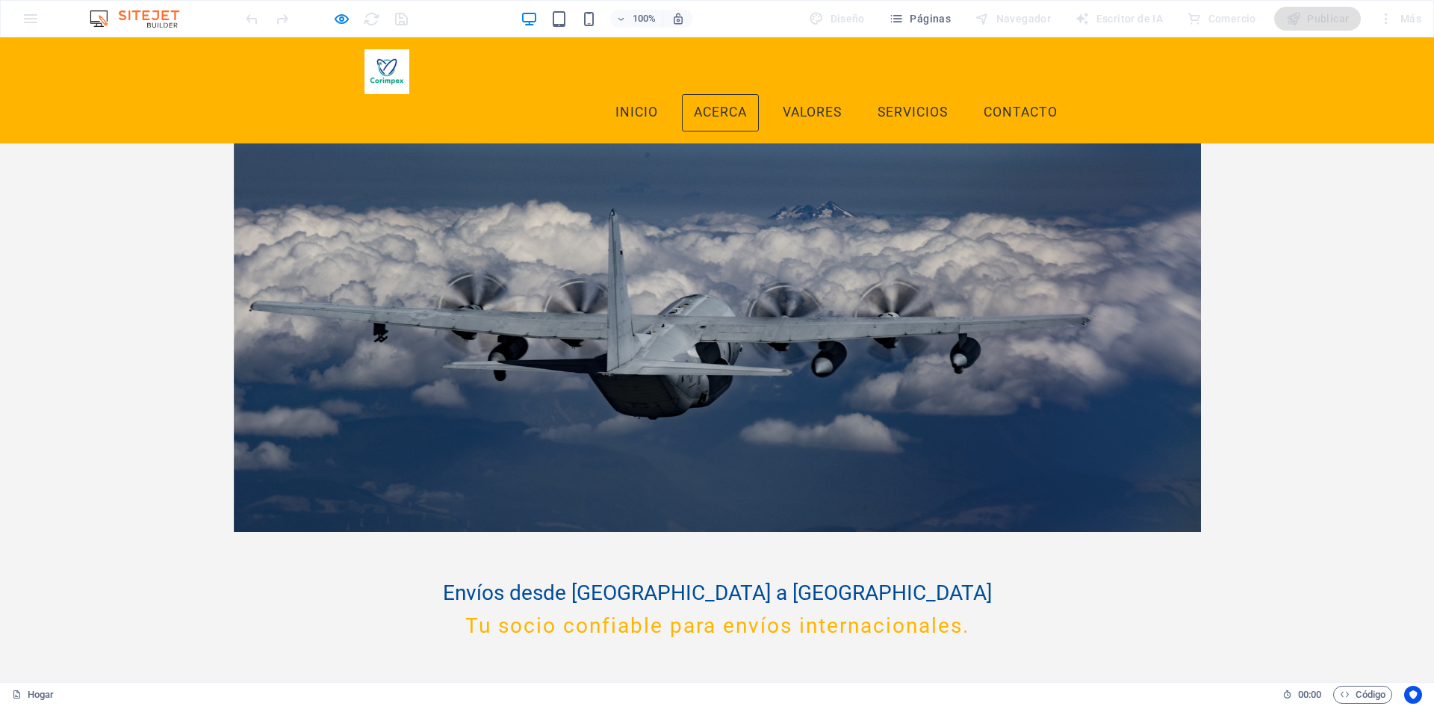
scroll to position [149, 0]
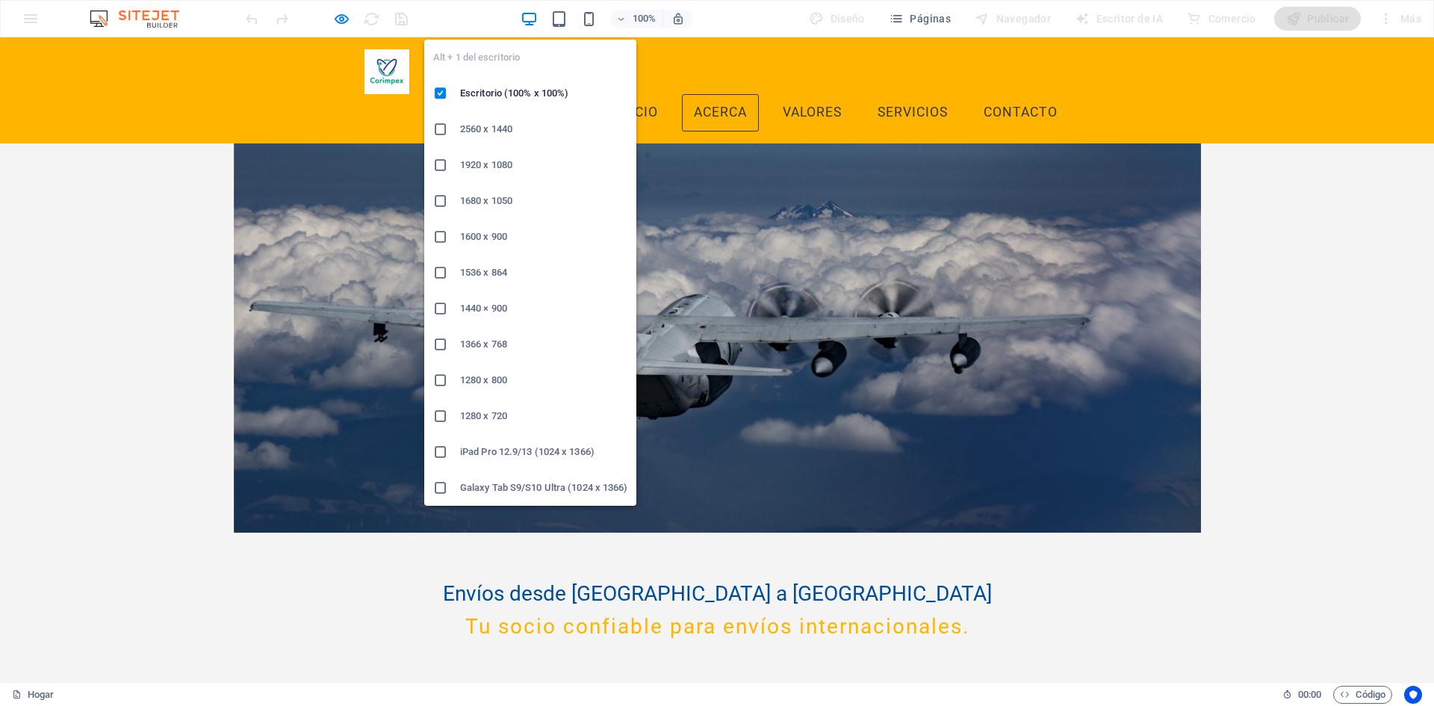
drag, startPoint x: 530, startPoint y: 13, endPoint x: 284, endPoint y: 13, distance: 246.5
click at [526, 13] on icon "button" at bounding box center [529, 18] width 17 height 17
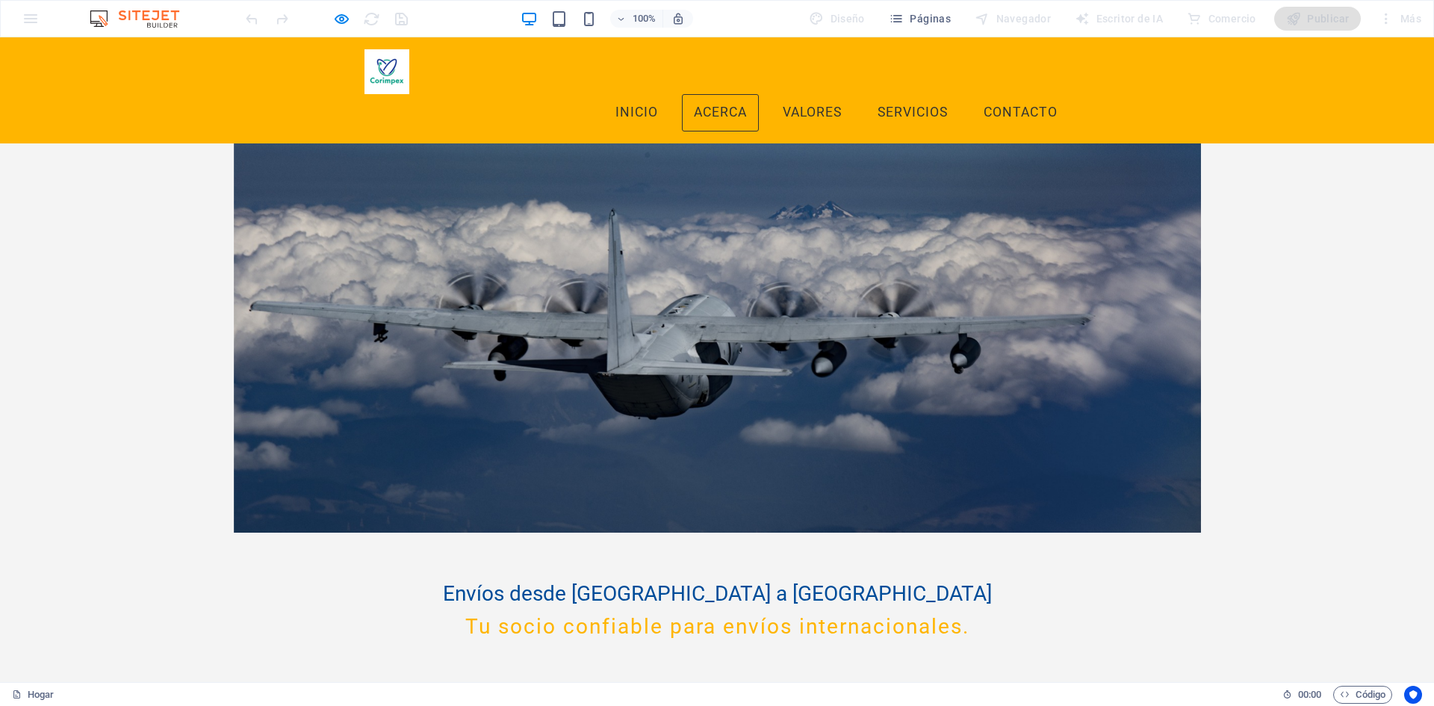
click at [155, 20] on img at bounding box center [142, 19] width 112 height 18
